Goal: Transaction & Acquisition: Purchase product/service

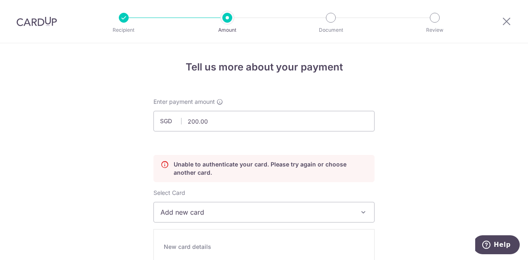
scroll to position [813, 0]
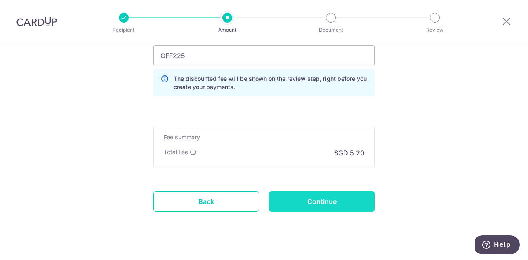
click at [320, 197] on input "Continue" at bounding box center [322, 201] width 106 height 21
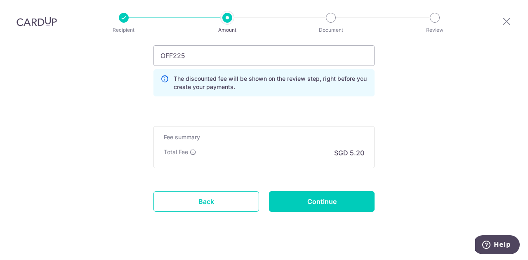
type input "Update Schedule"
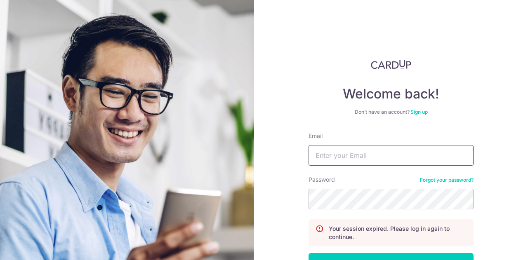
click at [401, 158] on input "Email" at bounding box center [391, 155] width 165 height 21
type input "elise9483@hotmail.co.uk"
click at [309, 253] on button "Log in" at bounding box center [391, 263] width 165 height 21
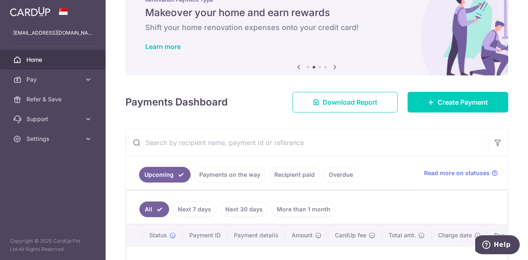
scroll to position [41, 0]
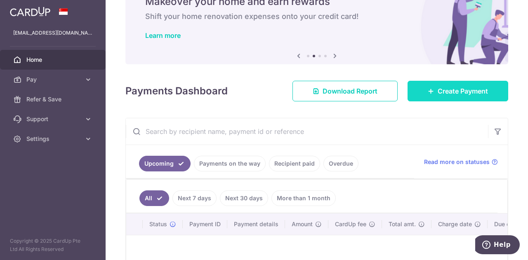
click at [448, 90] on span "Create Payment" at bounding box center [463, 91] width 50 height 10
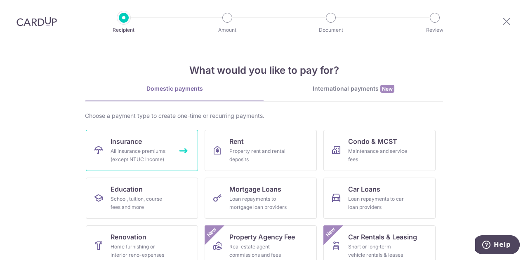
click at [153, 131] on link "Insurance All insurance premiums (except NTUC Income)" at bounding box center [142, 150] width 112 height 41
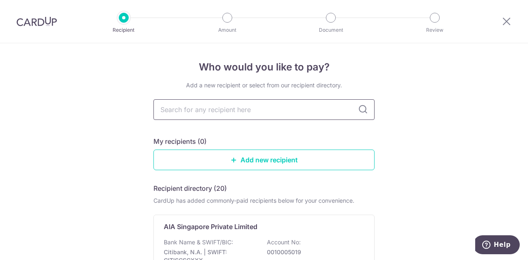
click at [207, 108] on input "text" at bounding box center [263, 109] width 221 height 21
click at [213, 114] on input "text" at bounding box center [263, 109] width 221 height 21
type input "great eas"
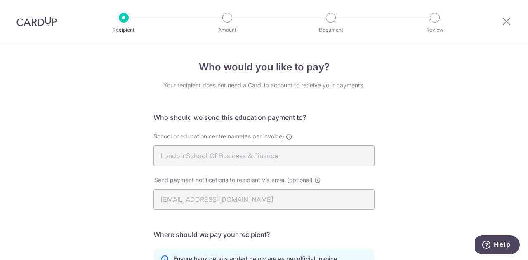
drag, startPoint x: 33, startPoint y: 9, endPoint x: 34, endPoint y: 19, distance: 9.1
click at [33, 9] on div at bounding box center [36, 21] width 73 height 43
click at [35, 26] on img at bounding box center [36, 21] width 40 height 10
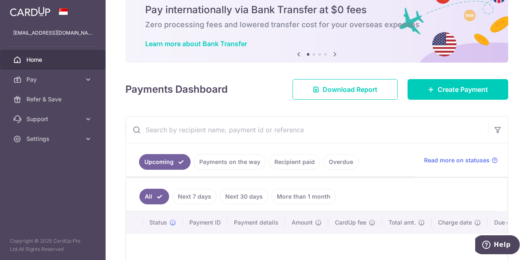
scroll to position [82, 0]
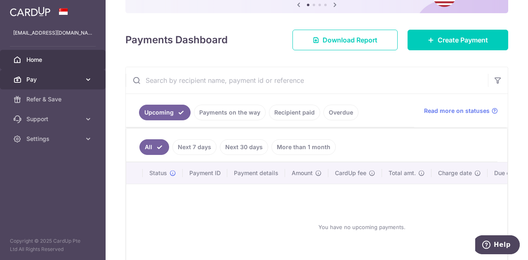
click at [45, 79] on span "Pay" at bounding box center [53, 79] width 54 height 8
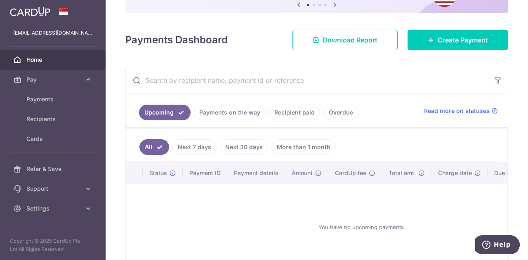
click at [218, 113] on link "Payments on the way" at bounding box center [230, 113] width 72 height 16
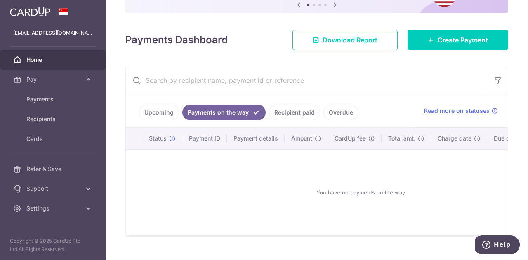
click at [294, 111] on link "Recipient paid" at bounding box center [294, 113] width 51 height 16
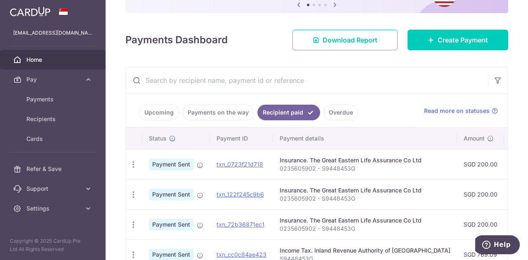
scroll to position [134, 0]
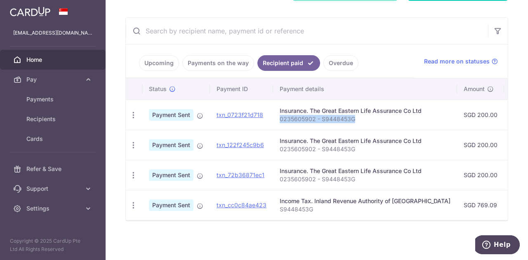
drag, startPoint x: 354, startPoint y: 116, endPoint x: 278, endPoint y: 114, distance: 75.5
click at [278, 114] on td "Insurance. The Great Eastern Life Assurance Co Ltd 0235605902 - S9448453G" at bounding box center [365, 115] width 184 height 30
copy p "0235605902 - S9448453G"
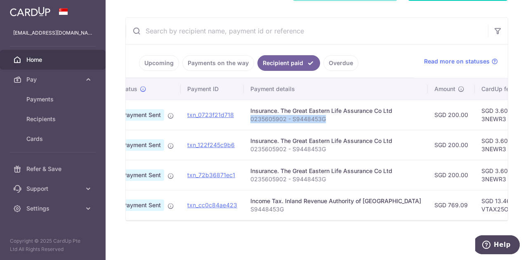
scroll to position [0, 68]
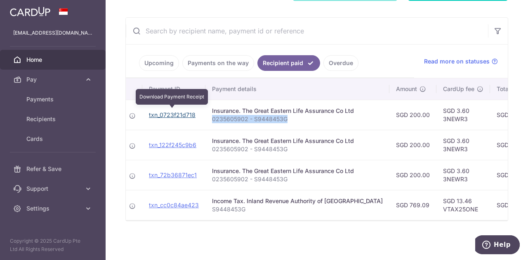
drag, startPoint x: 174, startPoint y: 111, endPoint x: 304, endPoint y: 31, distance: 152.6
click at [174, 111] on link "txn_0723f21d718" at bounding box center [172, 114] width 47 height 7
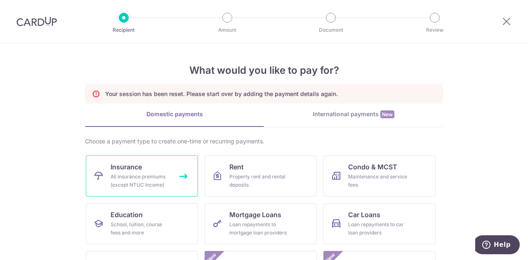
click at [134, 167] on span "Insurance" at bounding box center [126, 167] width 31 height 10
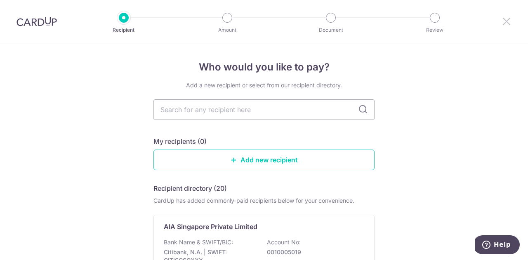
click at [503, 23] on icon at bounding box center [507, 21] width 10 height 10
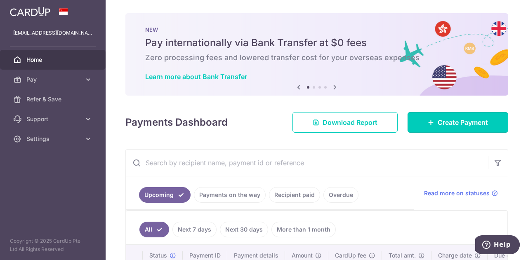
drag, startPoint x: 478, startPoint y: 116, endPoint x: 469, endPoint y: 111, distance: 10.1
click at [478, 115] on link "Create Payment" at bounding box center [457, 122] width 101 height 21
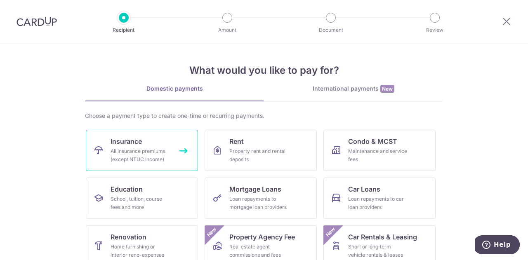
click at [144, 154] on div "All insurance premiums (except NTUC Income)" at bounding box center [140, 155] width 59 height 16
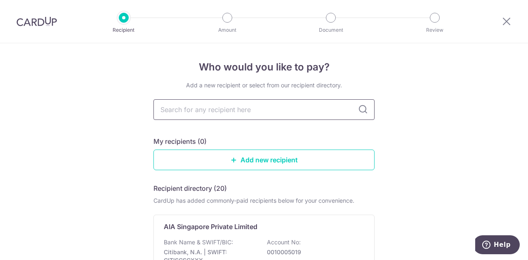
click at [226, 110] on input "text" at bounding box center [263, 109] width 221 height 21
type input "great eastern"
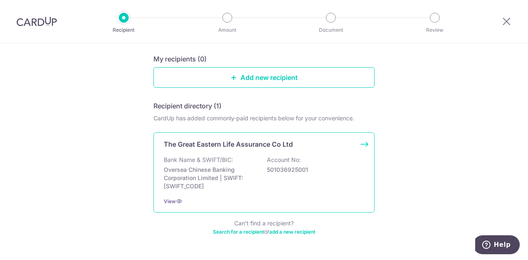
click at [293, 176] on div "Bank Name & SWIFT/BIC: Oversea Chinese Banking Corporation Limited | SWIFT: [SW…" at bounding box center [264, 173] width 200 height 35
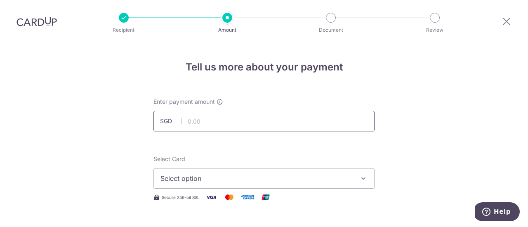
click at [240, 122] on input "text" at bounding box center [263, 121] width 221 height 21
click at [214, 177] on span "Select option" at bounding box center [256, 179] width 192 height 10
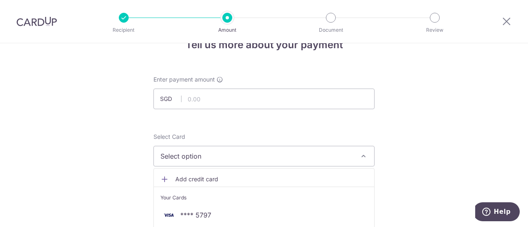
scroll to position [82, 0]
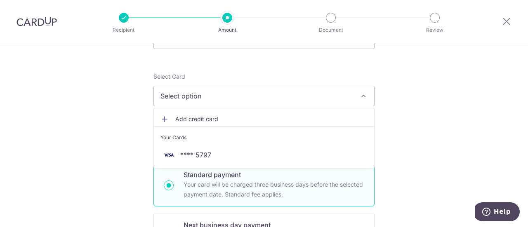
click at [211, 116] on span "Add credit card" at bounding box center [271, 119] width 192 height 8
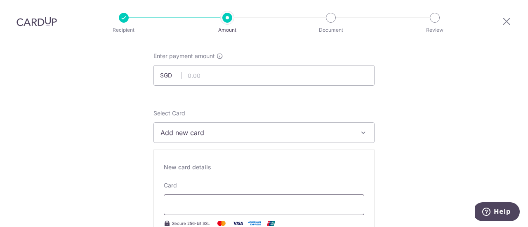
scroll to position [0, 0]
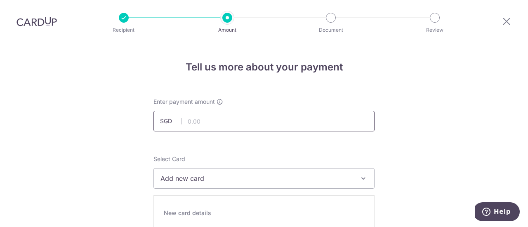
drag, startPoint x: 226, startPoint y: 121, endPoint x: 228, endPoint y: 126, distance: 6.1
click at [226, 121] on input "text" at bounding box center [263, 121] width 221 height 21
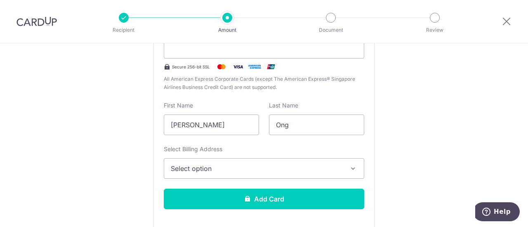
scroll to position [165, 0]
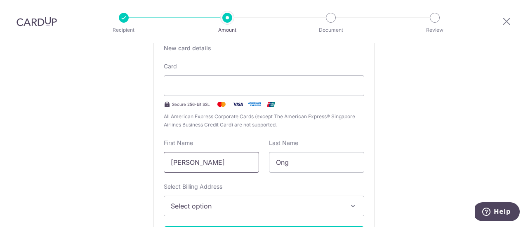
type input "200.00"
drag, startPoint x: 230, startPoint y: 164, endPoint x: 17, endPoint y: 151, distance: 213.3
type input "Elise"
type input "Ong Lee Chin"
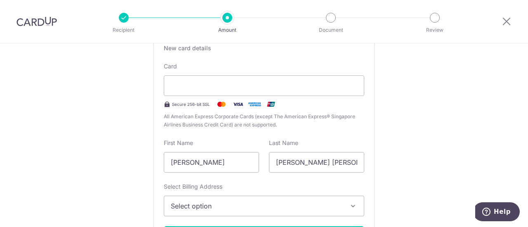
click at [255, 208] on span "Select option" at bounding box center [257, 206] width 172 height 10
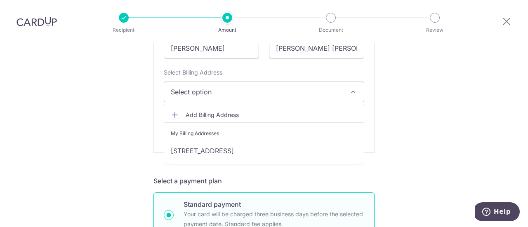
scroll to position [289, 0]
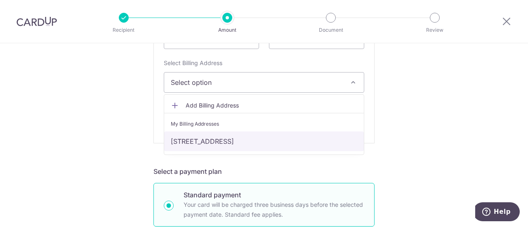
click at [211, 137] on link "No 2 Chestnut Lane, Singapore, Singapore-679175" at bounding box center [264, 142] width 200 height 20
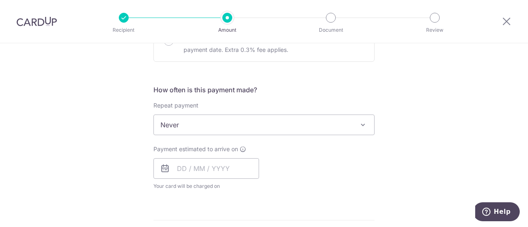
scroll to position [495, 0]
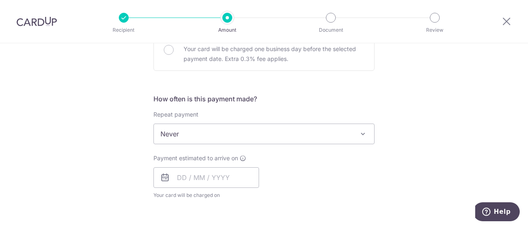
click at [286, 127] on span "Never" at bounding box center [264, 134] width 220 height 20
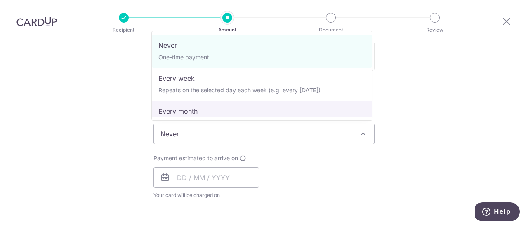
select select "3"
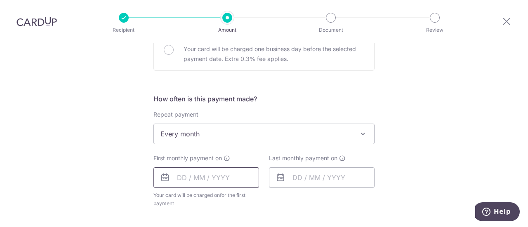
click at [208, 177] on input "text" at bounding box center [206, 177] width 106 height 21
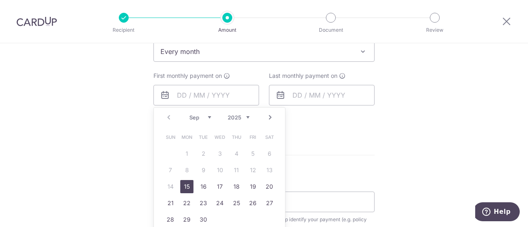
click at [266, 118] on link "Next" at bounding box center [270, 118] width 10 height 10
drag, startPoint x: 212, startPoint y: 151, endPoint x: 349, endPoint y: 87, distance: 150.6
click at [213, 151] on link "1" at bounding box center [219, 153] width 13 height 13
type input "[DATE]"
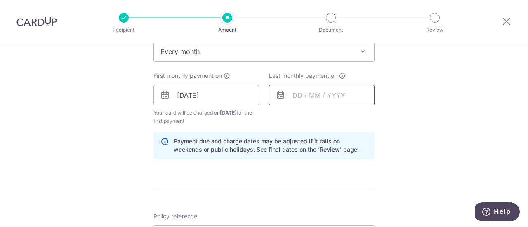
click at [334, 94] on input "text" at bounding box center [322, 95] width 106 height 21
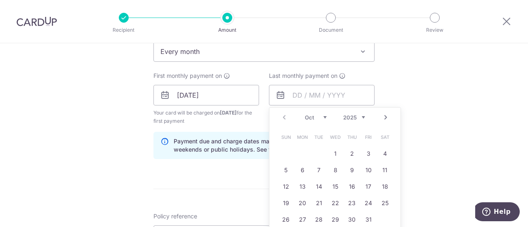
click at [384, 115] on link "Next" at bounding box center [386, 118] width 10 height 10
click at [283, 152] on link "1" at bounding box center [285, 153] width 13 height 13
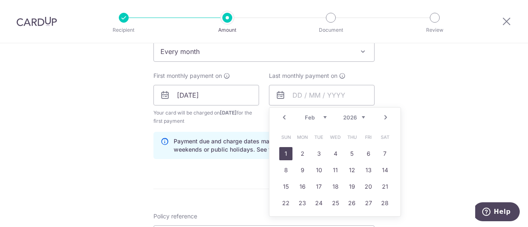
type input "[DATE]"
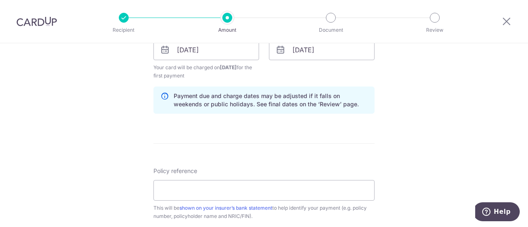
scroll to position [619, 0]
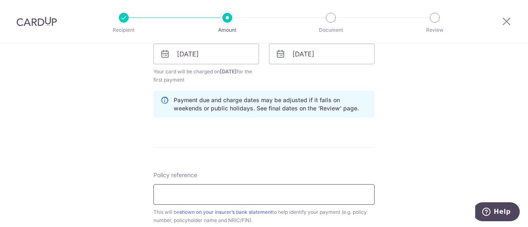
click at [193, 187] on input "Policy reference" at bounding box center [263, 194] width 221 height 21
type input "0235605902 - S9448453G"
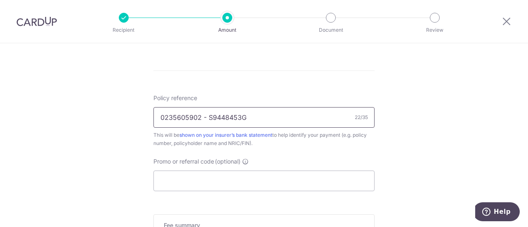
scroll to position [701, 0]
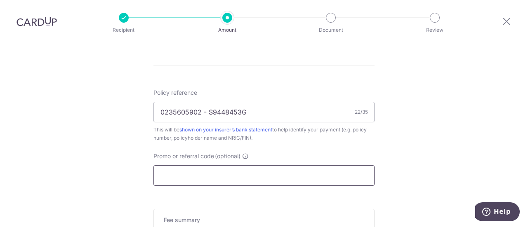
click at [212, 175] on input "Promo or referral code (optional)" at bounding box center [263, 175] width 221 height 21
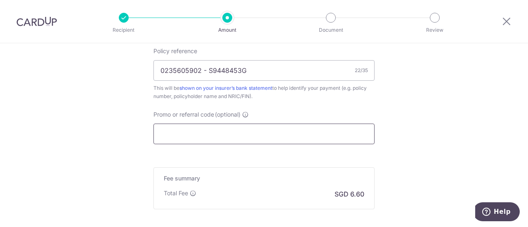
scroll to position [742, 0]
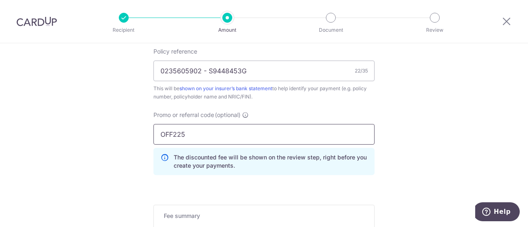
type input "OFF225"
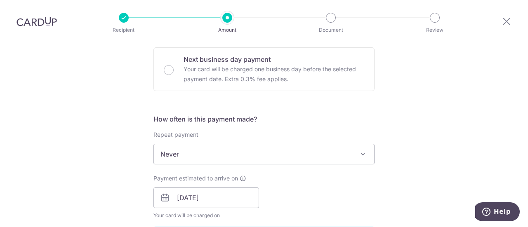
scroll to position [247, 0]
click at [277, 155] on span "Never" at bounding box center [264, 155] width 220 height 20
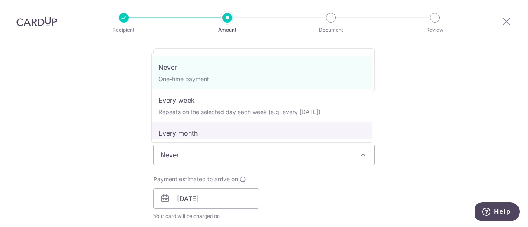
select select "3"
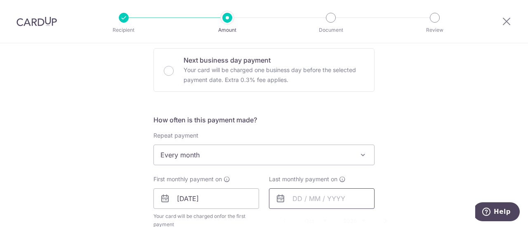
click at [315, 195] on input "text" at bounding box center [322, 198] width 106 height 21
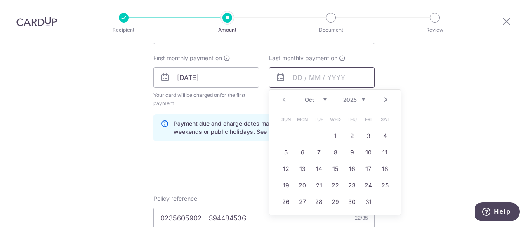
scroll to position [371, 0]
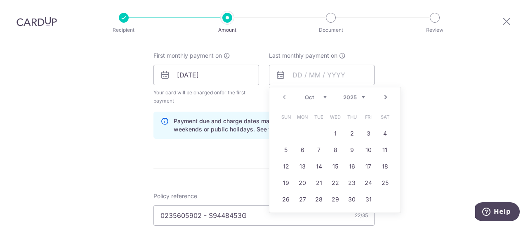
click at [309, 94] on select "Oct Nov Dec" at bounding box center [316, 97] width 22 height 7
click at [355, 94] on select "2025 2026 2027 2028 2029 2030 2031 2032 2033 2034 2035" at bounding box center [354, 97] width 22 height 7
drag, startPoint x: 309, startPoint y: 93, endPoint x: 309, endPoint y: 99, distance: 5.8
click at [309, 94] on select "Jan Feb Mar Apr May Jun Jul Aug Sep Oct Nov Dec" at bounding box center [316, 97] width 22 height 7
click at [286, 134] on link "1" at bounding box center [285, 133] width 13 height 13
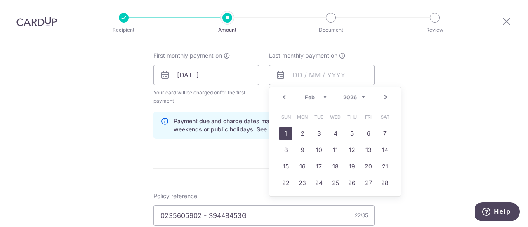
type input "[DATE]"
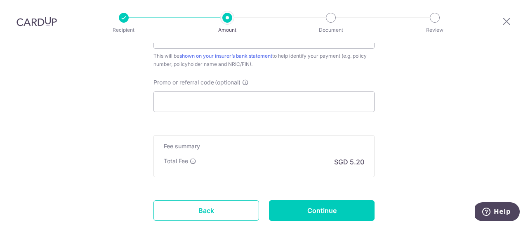
scroll to position [577, 0]
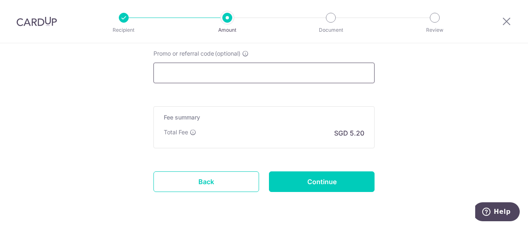
click at [294, 69] on input "Promo or referral code (optional)" at bounding box center [263, 73] width 221 height 21
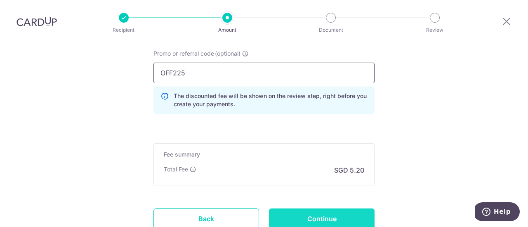
type input "OFF225"
click at [353, 212] on input "Continue" at bounding box center [322, 219] width 106 height 21
type input "Create Schedule"
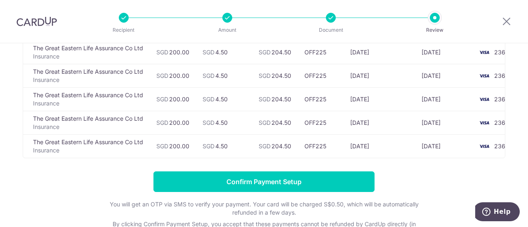
scroll to position [124, 0]
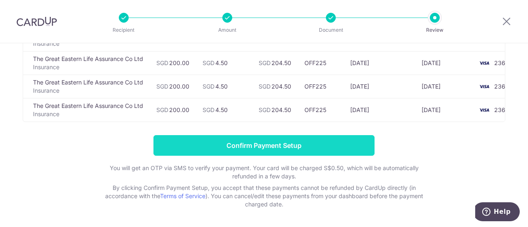
click at [260, 151] on input "Confirm Payment Setup" at bounding box center [263, 145] width 221 height 21
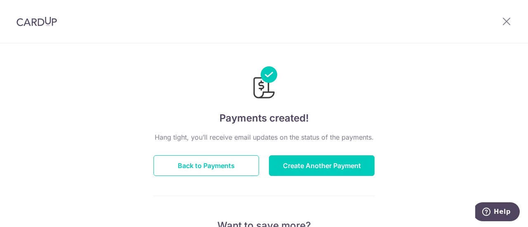
drag, startPoint x: 384, startPoint y: 92, endPoint x: 378, endPoint y: 104, distance: 13.3
click at [207, 164] on button "Back to Payments" at bounding box center [206, 165] width 106 height 21
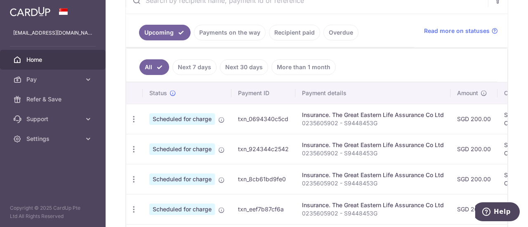
scroll to position [165, 0]
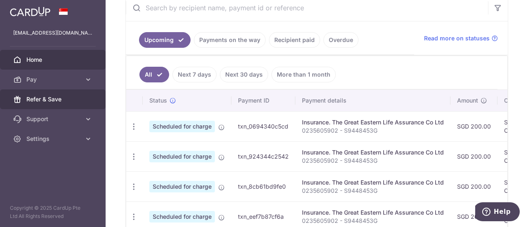
click at [33, 102] on span "Refer & Save" at bounding box center [53, 99] width 54 height 8
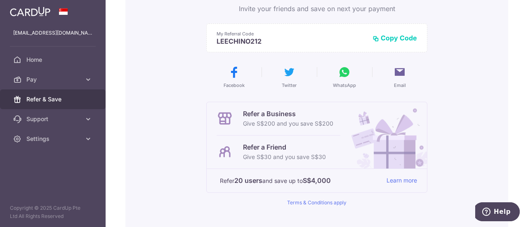
scroll to position [82, 0]
